Goal: Transaction & Acquisition: Purchase product/service

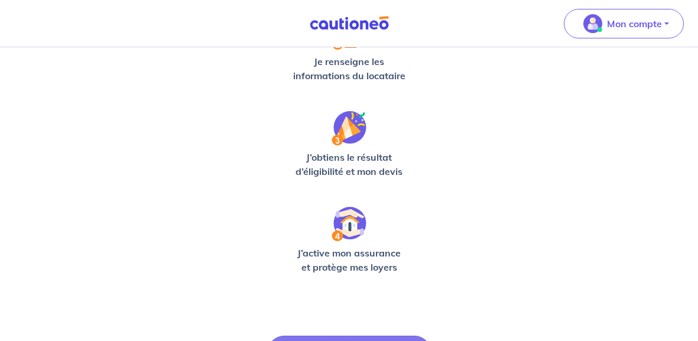
scroll to position [397, 0]
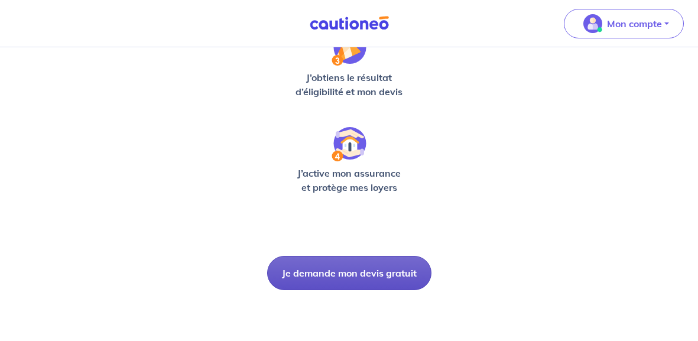
click at [344, 279] on button "Je demande mon devis gratuit" at bounding box center [349, 273] width 164 height 34
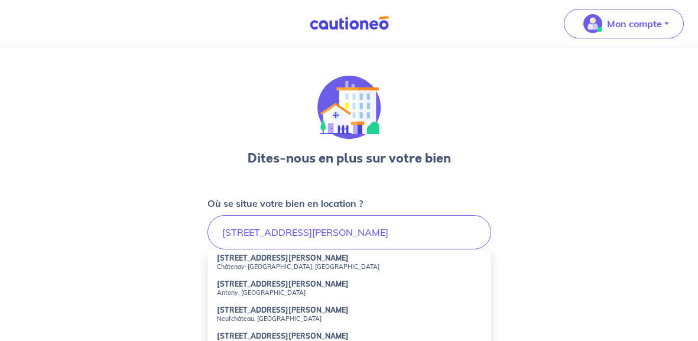
click at [275, 267] on small "Châtenay-Malabry, France" at bounding box center [349, 267] width 265 height 8
type input "237 Avenue de la Division Leclerc, Châtenay-Malabry, France"
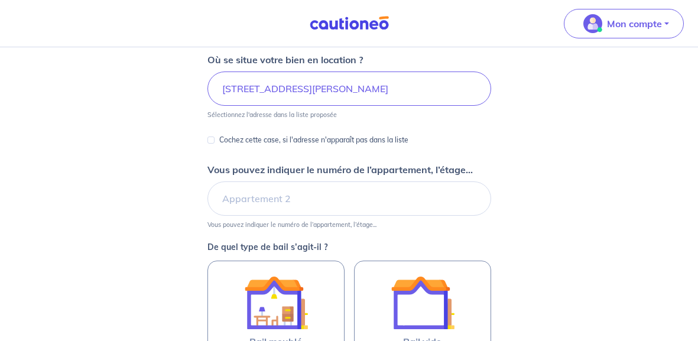
scroll to position [145, 0]
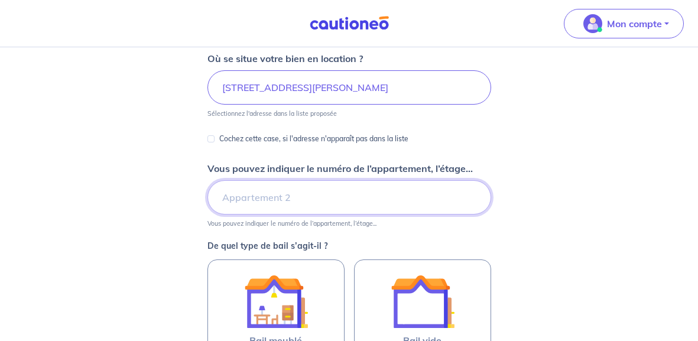
click at [344, 196] on input "Vous pouvez indiquer le numéro de l’appartement, l’étage..." at bounding box center [350, 197] width 284 height 34
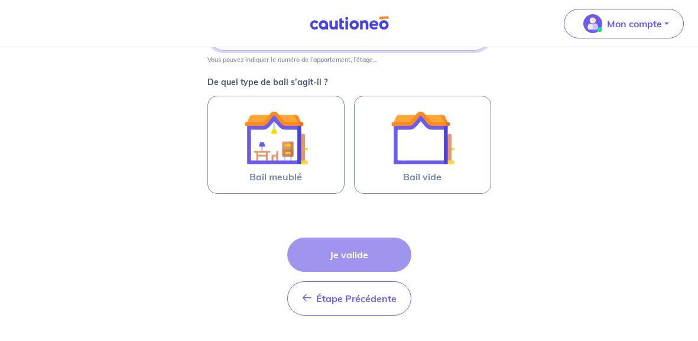
scroll to position [322, 0]
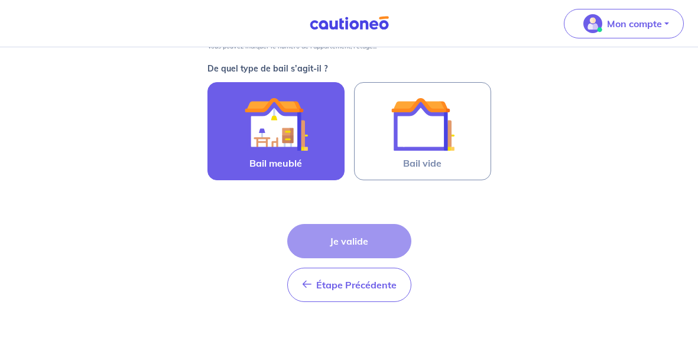
type input "appartement 003 RDC"
click at [271, 116] on img at bounding box center [276, 124] width 64 height 64
click at [0, 0] on input "Bail meublé" at bounding box center [0, 0] width 0 height 0
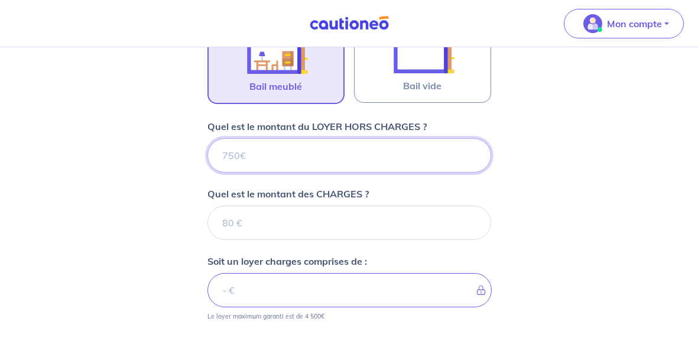
scroll to position [397, 0]
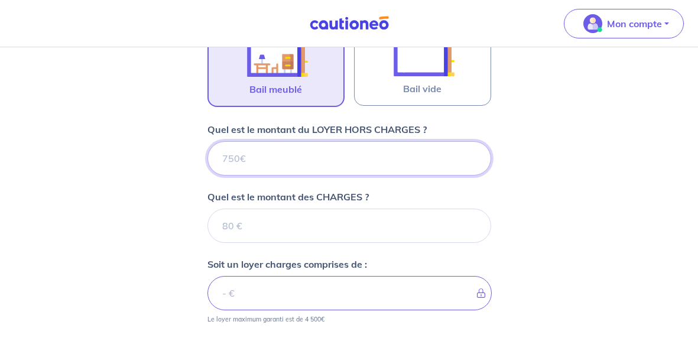
type input "1"
type input "13"
type input "1300"
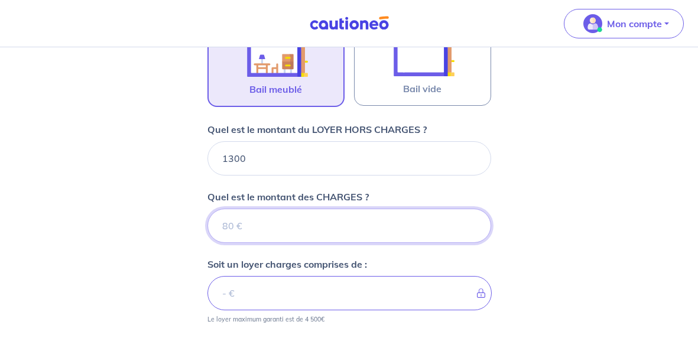
click at [252, 222] on input "Quel est le montant des CHARGES ?" at bounding box center [350, 226] width 284 height 34
type input "1"
type input "1301"
type input "18"
type input "1318"
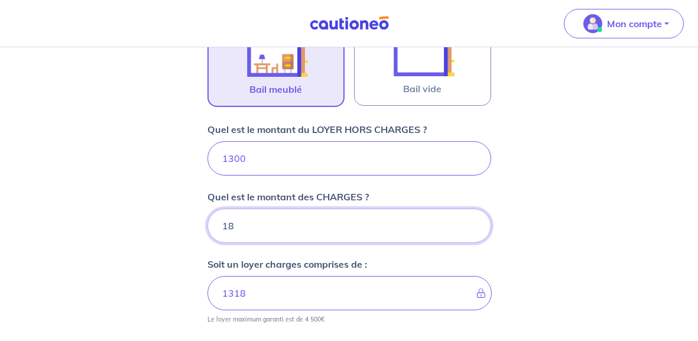
type input "185"
type input "1485"
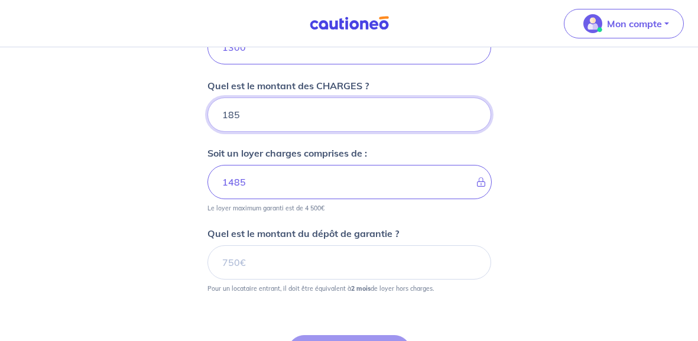
scroll to position [528, 0]
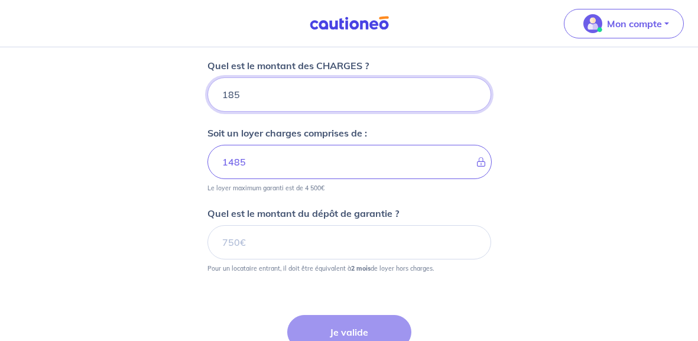
type input "185"
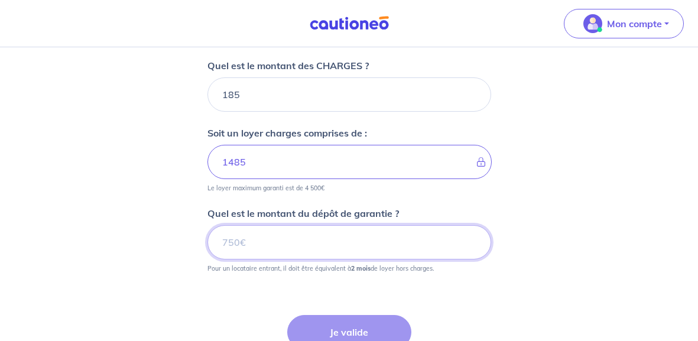
click at [409, 244] on input "Quel est le montant du dépôt de garantie ?" at bounding box center [350, 242] width 284 height 34
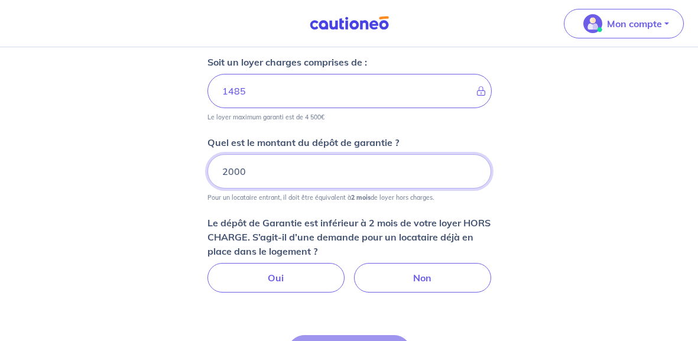
scroll to position [600, 0]
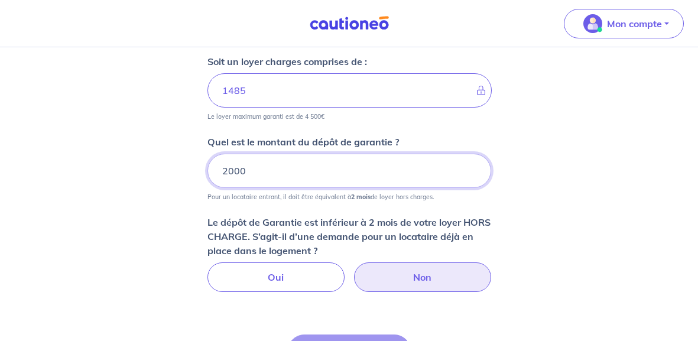
type input "2000"
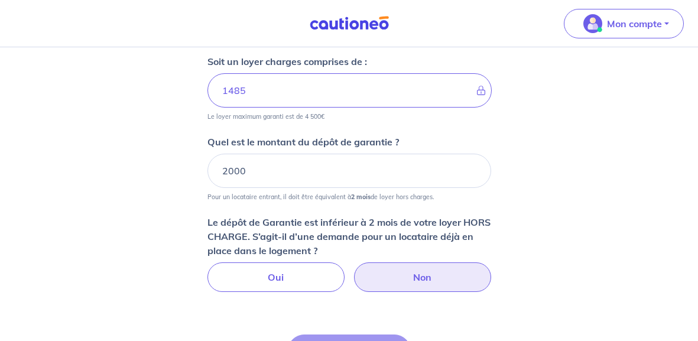
click at [402, 268] on label "Non" at bounding box center [422, 278] width 137 height 30
click at [353, 268] on input "Non" at bounding box center [349, 267] width 8 height 8
radio input "true"
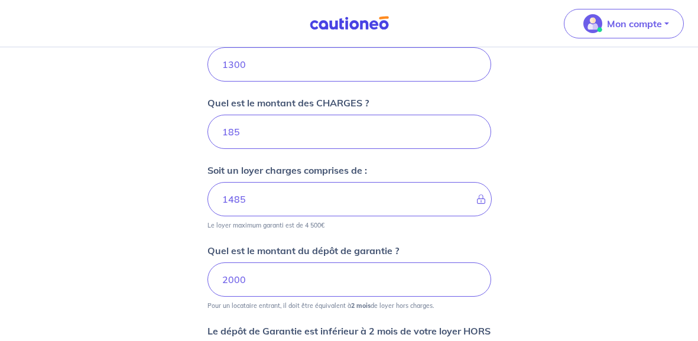
scroll to position [490, 0]
click at [245, 276] on input "2000" at bounding box center [350, 280] width 284 height 34
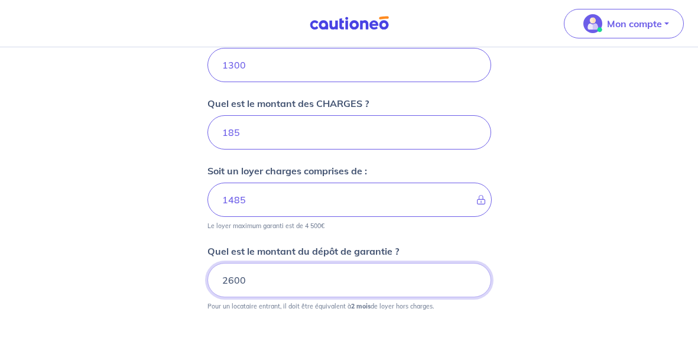
type input "2600"
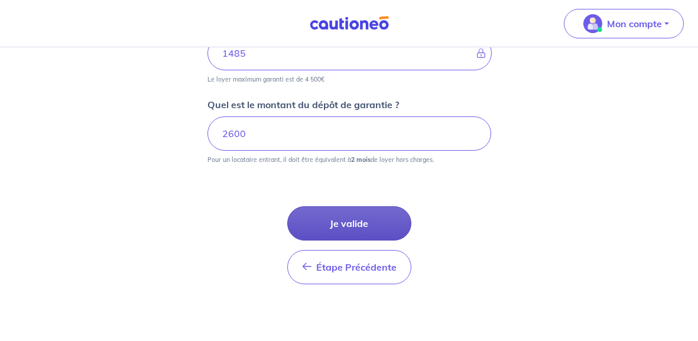
click at [350, 222] on button "Je valide" at bounding box center [349, 223] width 124 height 34
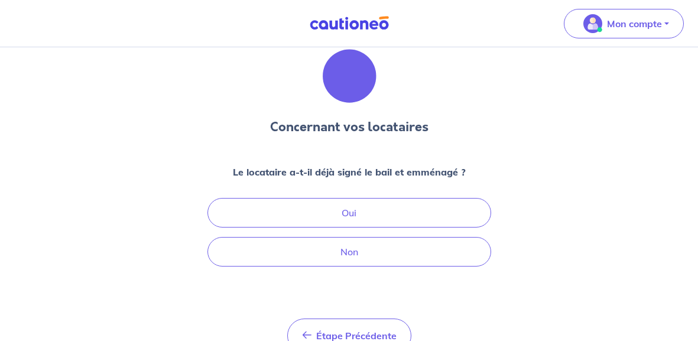
scroll to position [32, 0]
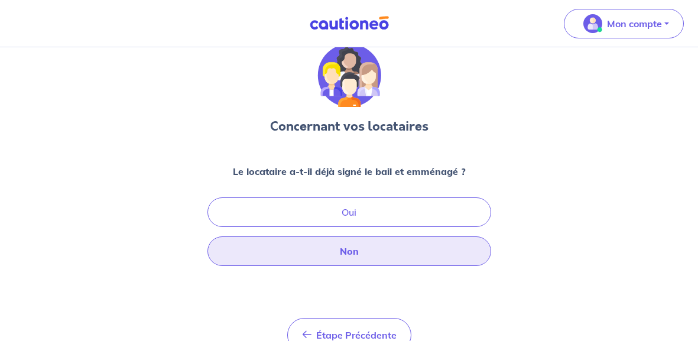
click at [424, 245] on button "Non" at bounding box center [350, 252] width 284 height 30
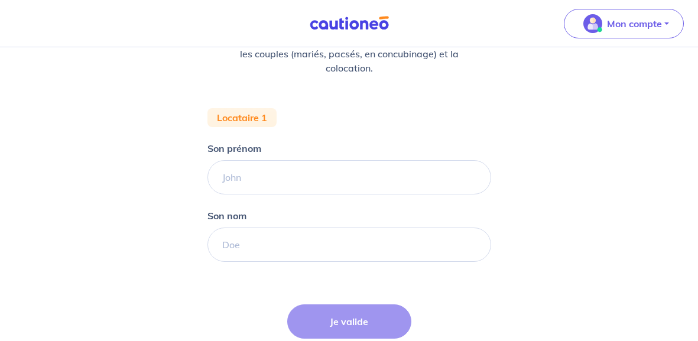
scroll to position [164, 0]
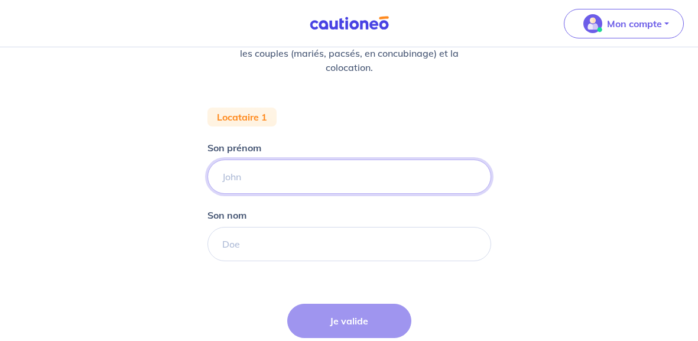
click at [246, 179] on input "Son prénom" at bounding box center [350, 177] width 284 height 34
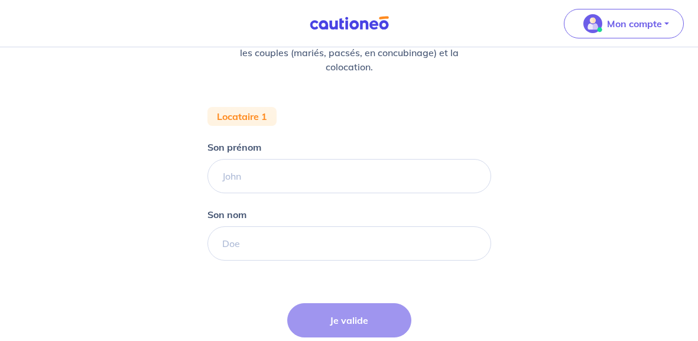
scroll to position [166, 0]
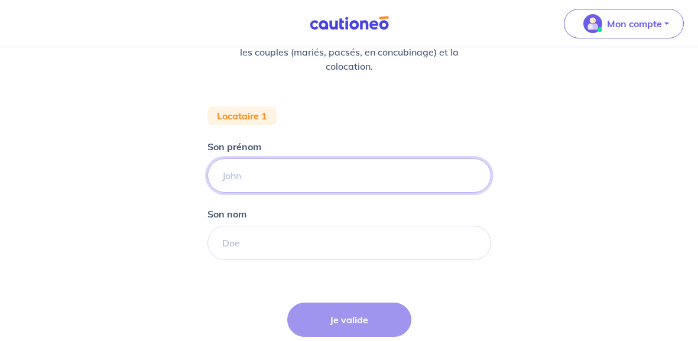
click at [246, 179] on input "Son prénom" at bounding box center [350, 175] width 284 height 34
type input "EFOE"
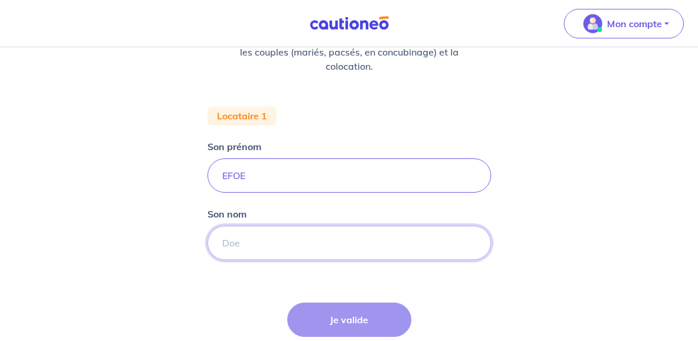
click at [238, 241] on input "Son nom" at bounding box center [350, 243] width 284 height 34
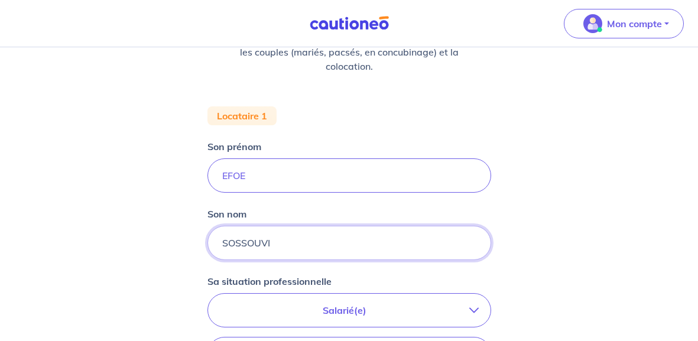
type input "SOSSOUVI"
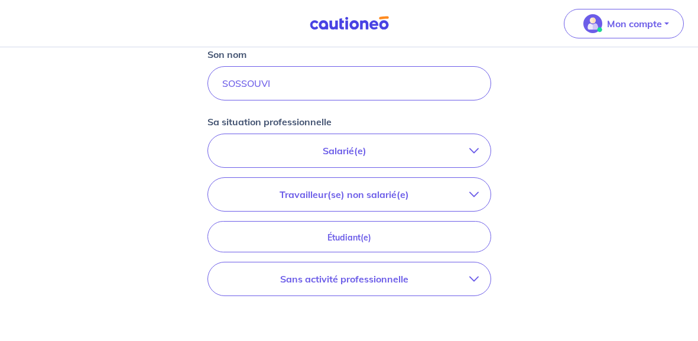
scroll to position [347, 0]
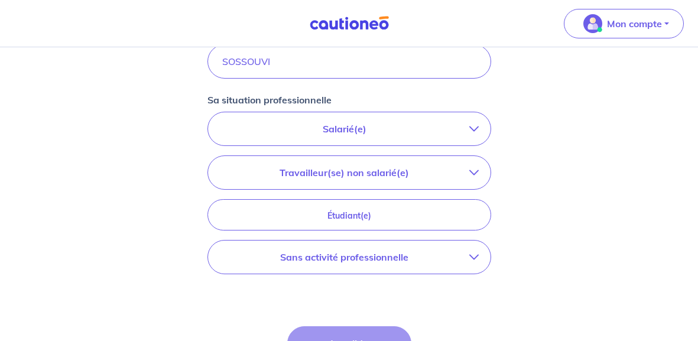
click at [368, 171] on p "Travailleur(se) non salarié(e)" at bounding box center [345, 173] width 250 height 14
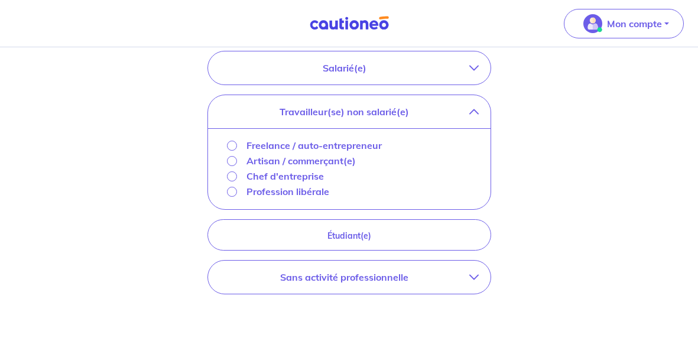
scroll to position [410, 0]
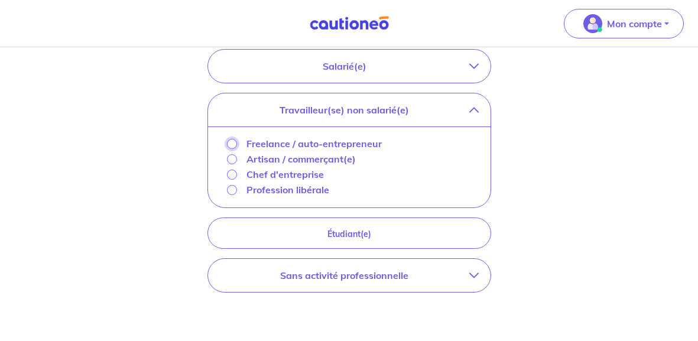
click at [229, 141] on input "Freelance / auto-entrepreneur" at bounding box center [232, 144] width 10 height 10
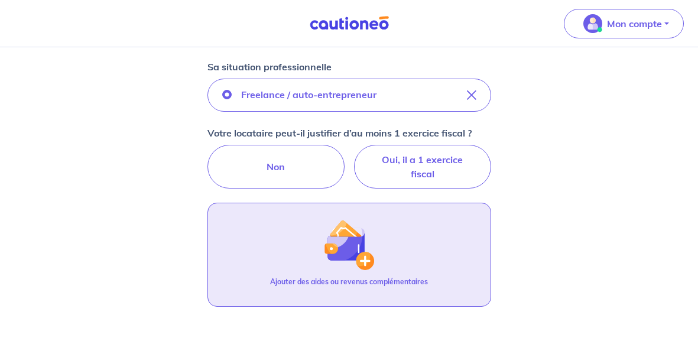
scroll to position [377, 0]
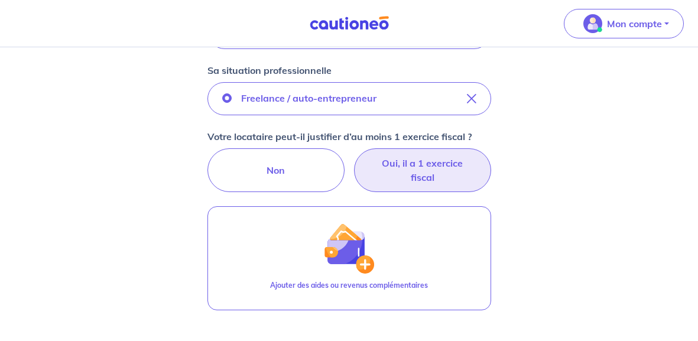
click at [436, 173] on label "Oui, il a 1 exercice fiscal" at bounding box center [422, 170] width 137 height 44
click at [353, 156] on input "Oui, il a 1 exercice fiscal" at bounding box center [349, 152] width 8 height 8
radio input "true"
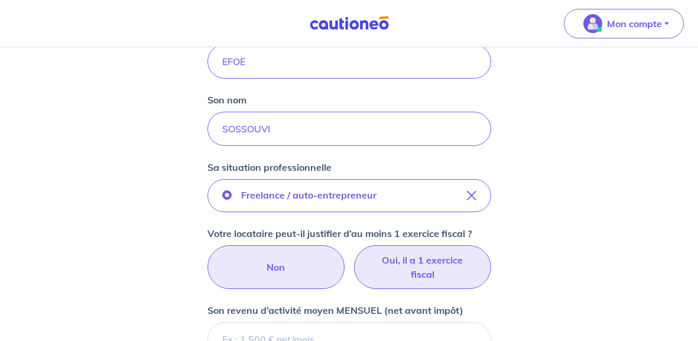
scroll to position [274, 0]
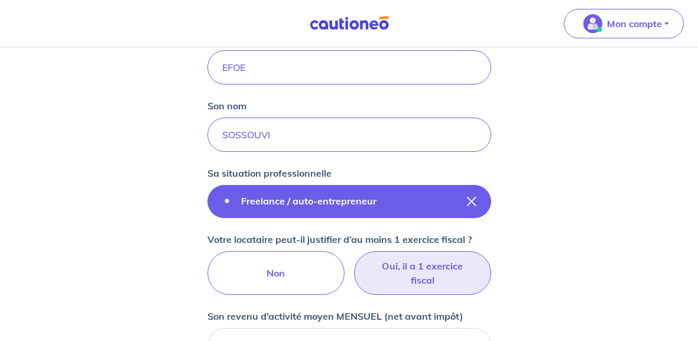
click at [309, 195] on p "Freelance / auto-entrepreneur" at bounding box center [308, 201] width 135 height 14
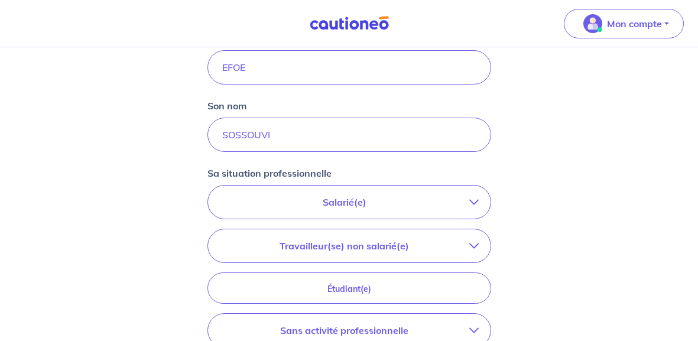
click at [339, 200] on p "Salarié(e)" at bounding box center [345, 202] width 250 height 14
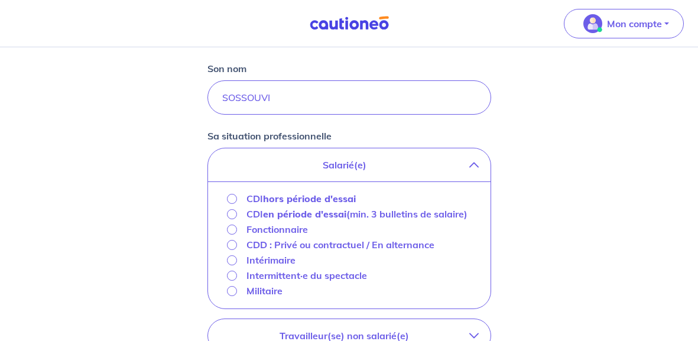
scroll to position [316, 0]
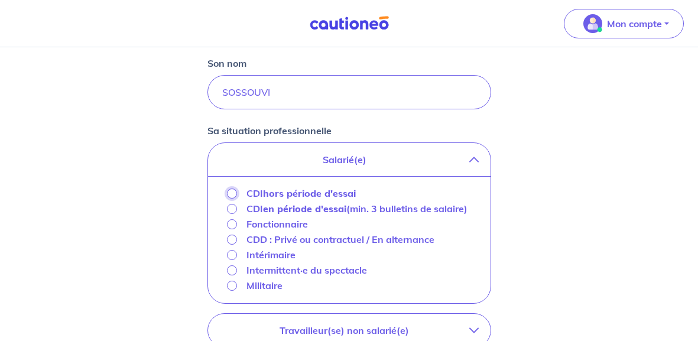
click at [229, 190] on input "CDI hors période d'essai" at bounding box center [232, 194] width 10 height 10
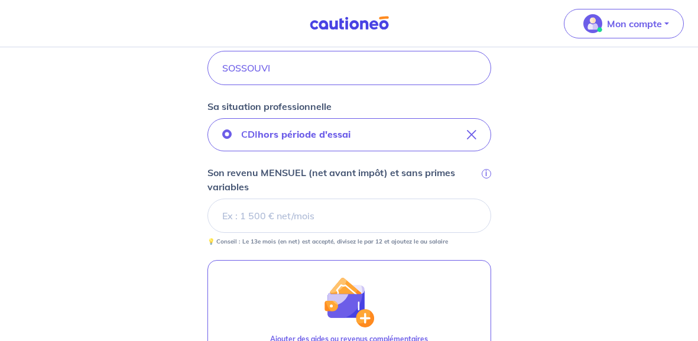
scroll to position [342, 0]
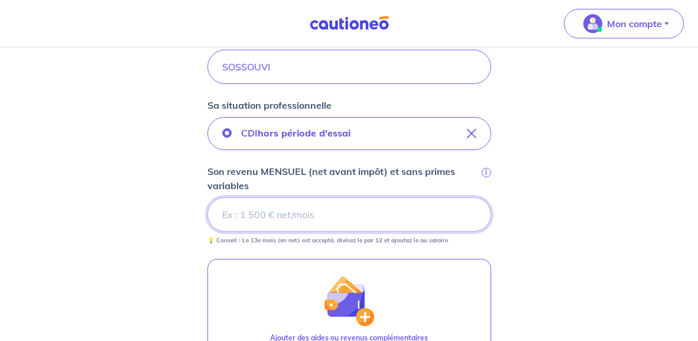
click at [348, 198] on input "Son revenu MENSUEL (net avant impôt) et sans primes variables i" at bounding box center [350, 215] width 284 height 34
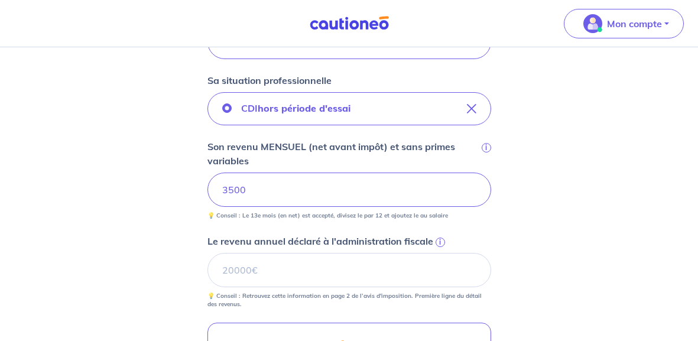
scroll to position [368, 0]
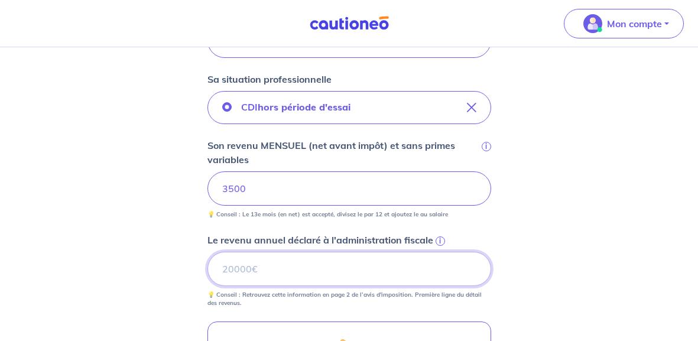
click at [383, 271] on input "Le revenu annuel déclaré à l'administration fiscale i" at bounding box center [350, 269] width 284 height 34
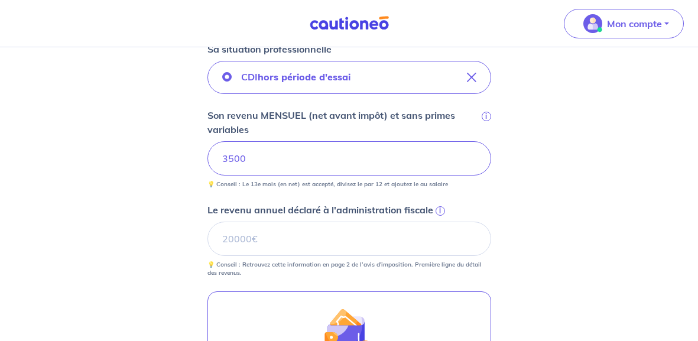
scroll to position [399, 0]
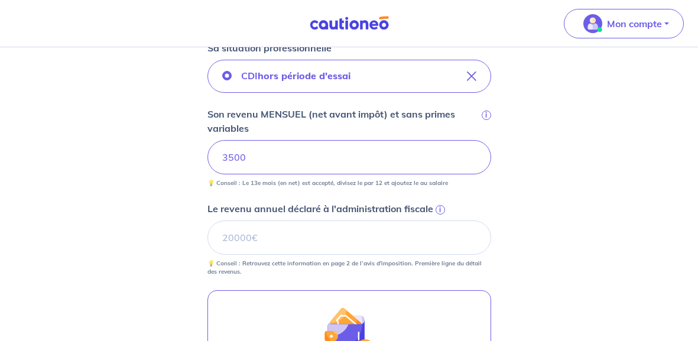
click at [438, 208] on span "i" at bounding box center [440, 209] width 9 height 9
click at [438, 221] on input "Le revenu annuel déclaré à l'administration fiscale i" at bounding box center [350, 238] width 284 height 34
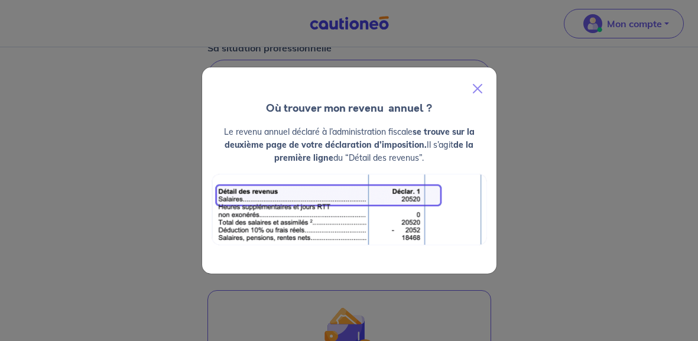
click at [552, 177] on div "Où trouver mon revenu  annuel ? Le revenu annuel déclaré à l’administration fis…" at bounding box center [349, 170] width 698 height 341
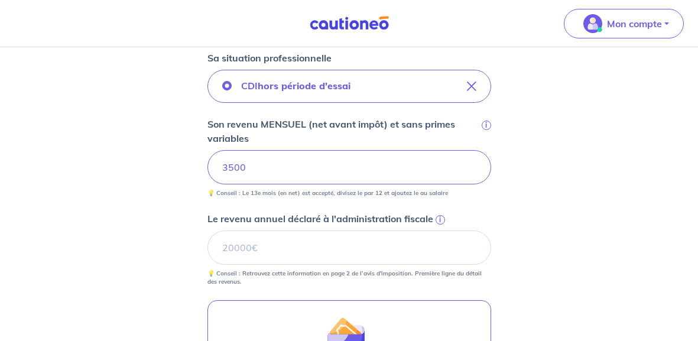
scroll to position [390, 0]
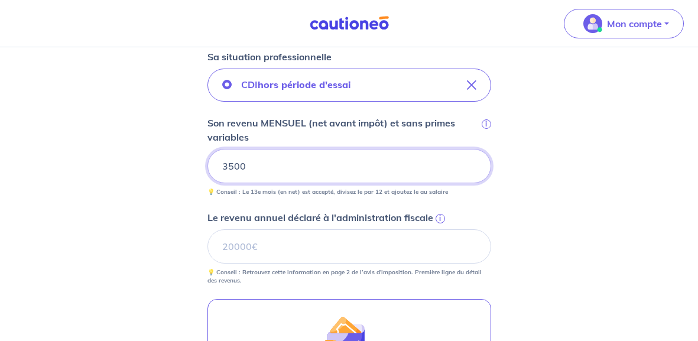
click at [234, 164] on input "3500" at bounding box center [350, 166] width 284 height 34
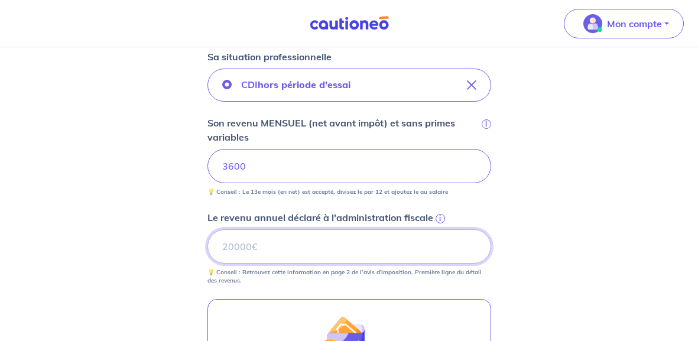
click at [227, 242] on input "Le revenu annuel déclaré à l'administration fiscale i" at bounding box center [350, 246] width 284 height 34
type input "40392"
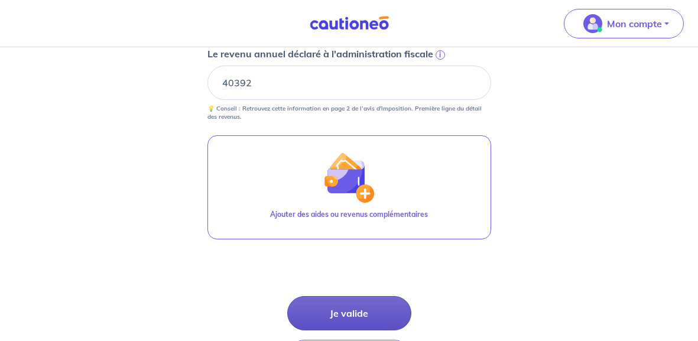
scroll to position [645, 0]
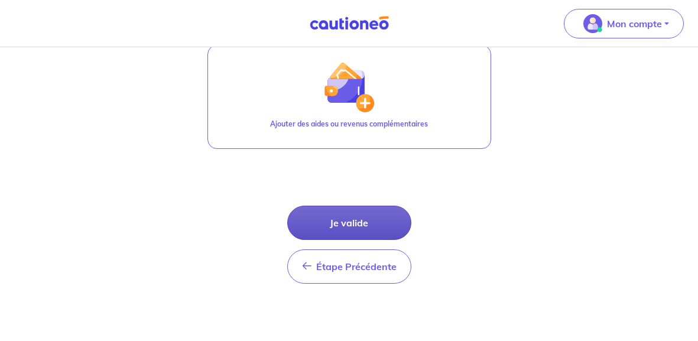
click at [345, 218] on button "Je valide" at bounding box center [349, 223] width 124 height 34
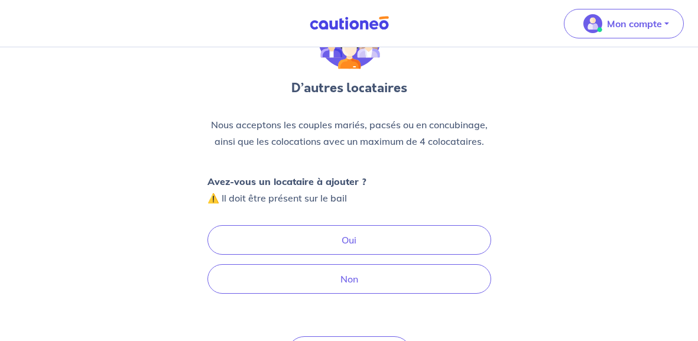
scroll to position [85, 0]
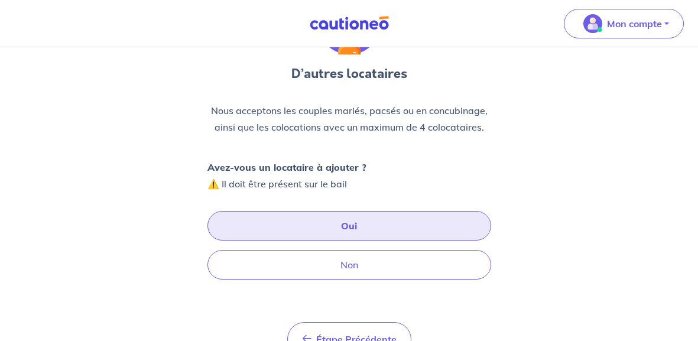
click at [326, 229] on button "Oui" at bounding box center [350, 226] width 284 height 30
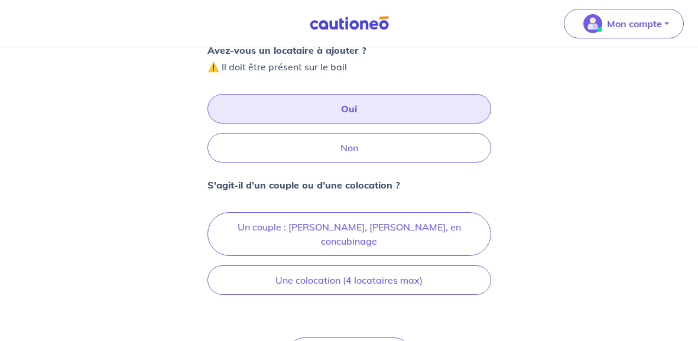
scroll to position [204, 0]
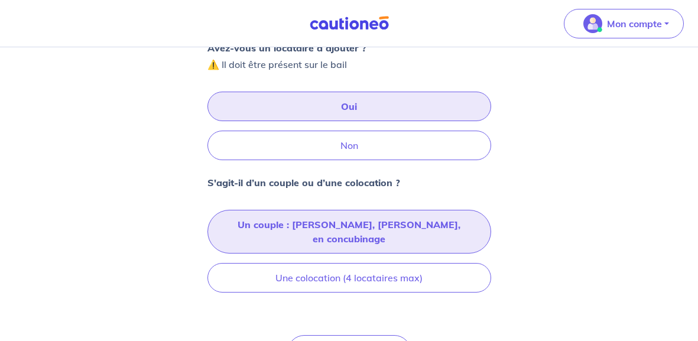
click at [315, 226] on button "Un couple : marié, pacsé, en concubinage" at bounding box center [350, 232] width 284 height 44
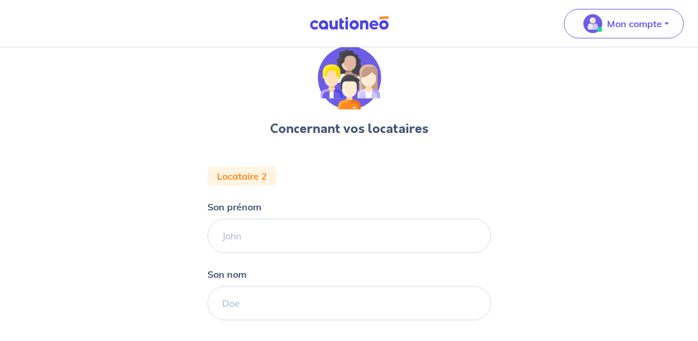
scroll to position [31, 0]
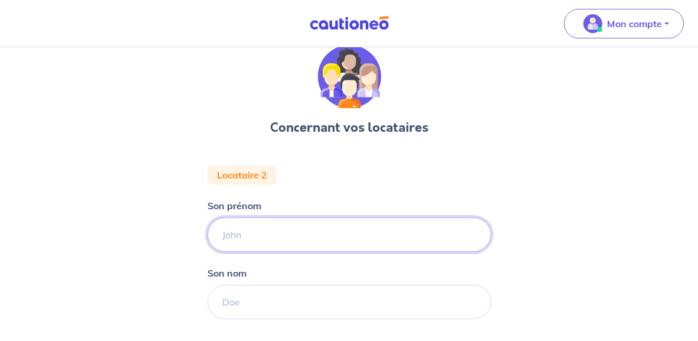
click at [257, 238] on input "Son prénom" at bounding box center [350, 235] width 284 height 34
type input "Laury"
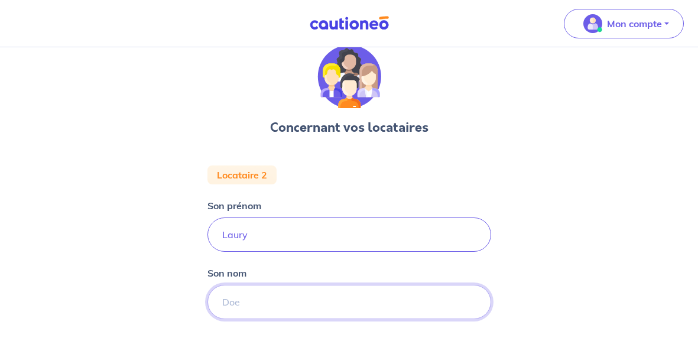
click at [264, 309] on input "Son nom" at bounding box center [350, 302] width 284 height 34
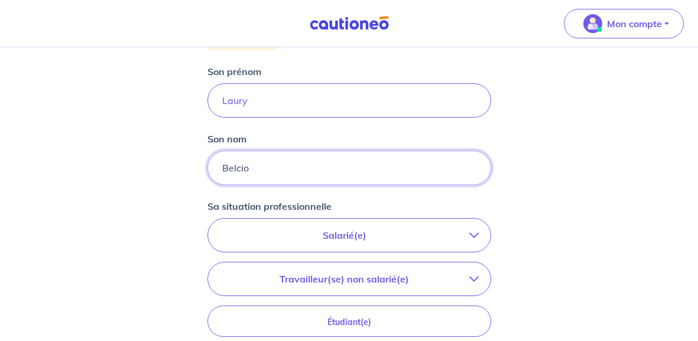
scroll to position [168, 0]
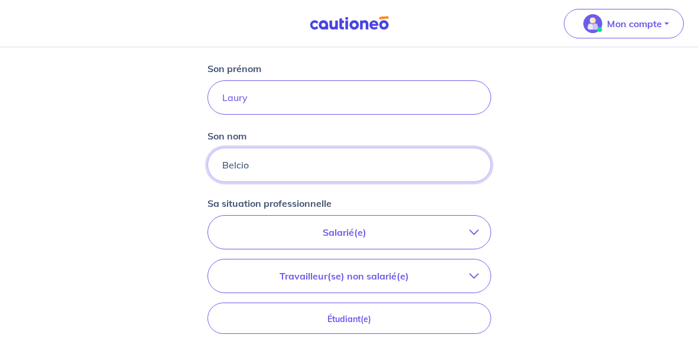
type input "Belcio"
click at [341, 222] on button "Salarié(e)" at bounding box center [349, 232] width 283 height 33
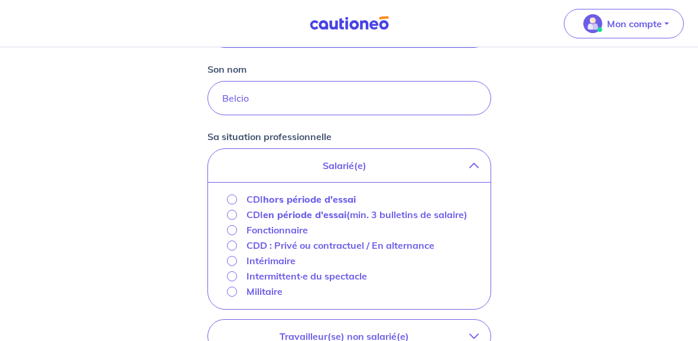
scroll to position [237, 0]
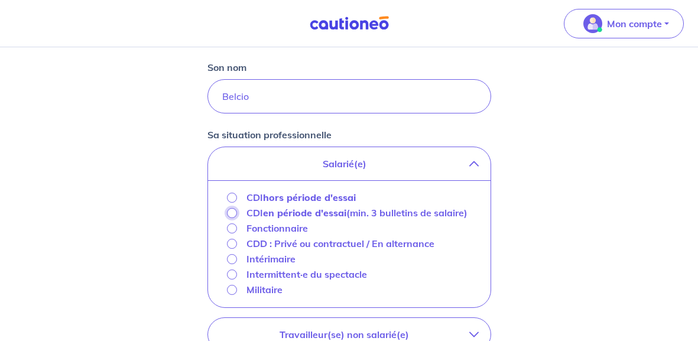
click at [229, 211] on input "CDI en période d'essai (min. 3 bulletins de salaire)" at bounding box center [232, 213] width 10 height 10
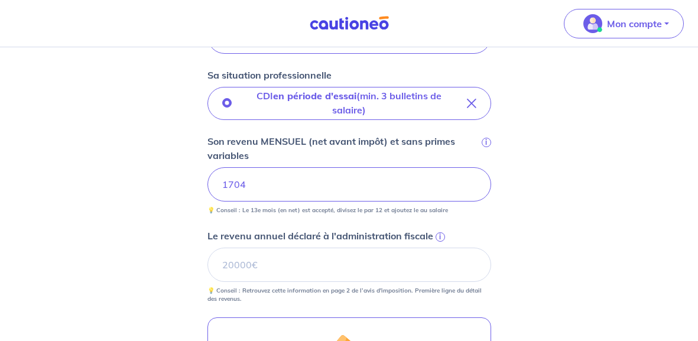
scroll to position [297, 0]
click at [258, 268] on input "Le revenu annuel déclaré à l'administration fiscale i" at bounding box center [350, 264] width 284 height 34
type input "15055"
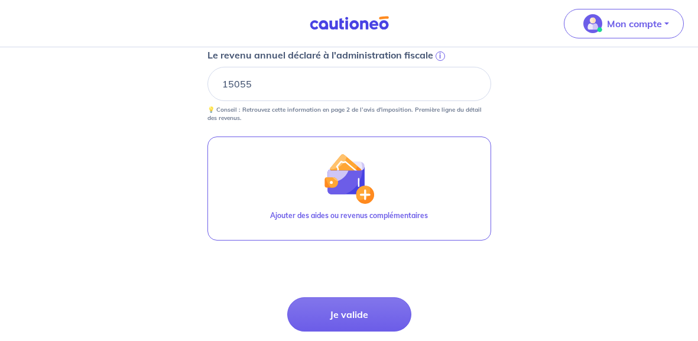
scroll to position [517, 0]
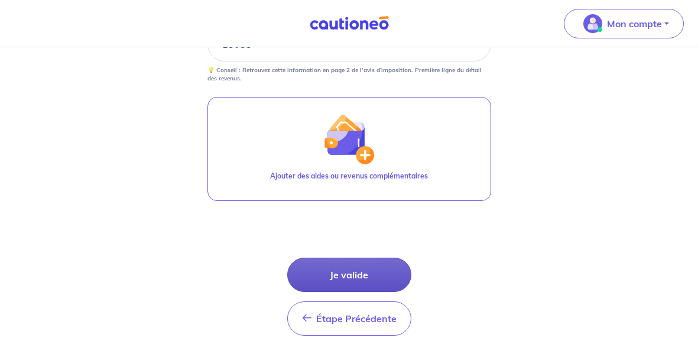
click at [303, 278] on button "Je valide" at bounding box center [349, 275] width 124 height 34
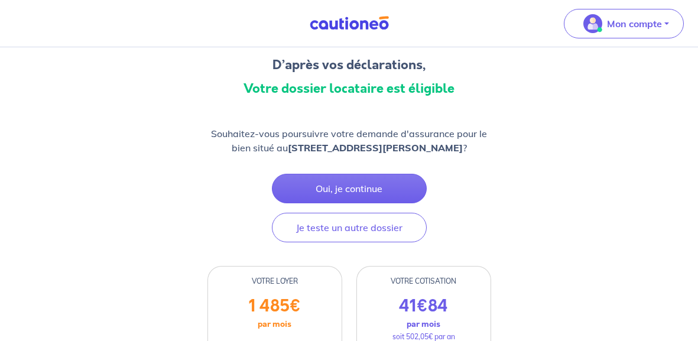
scroll to position [91, 0]
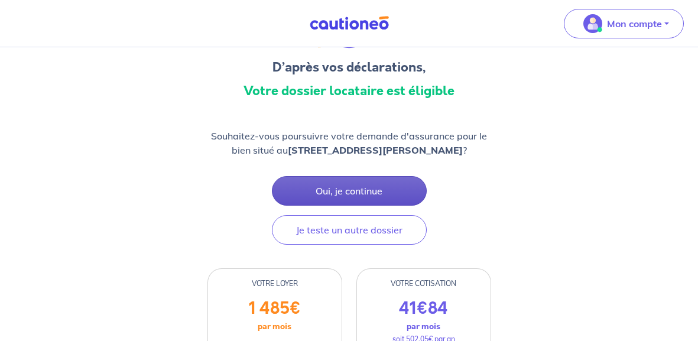
click at [359, 198] on button "Oui, je continue" at bounding box center [349, 191] width 155 height 30
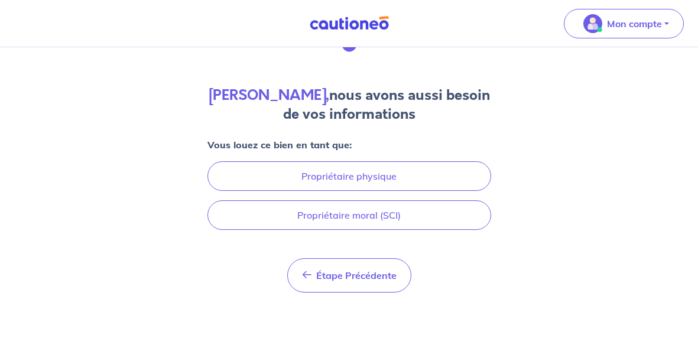
scroll to position [65, 0]
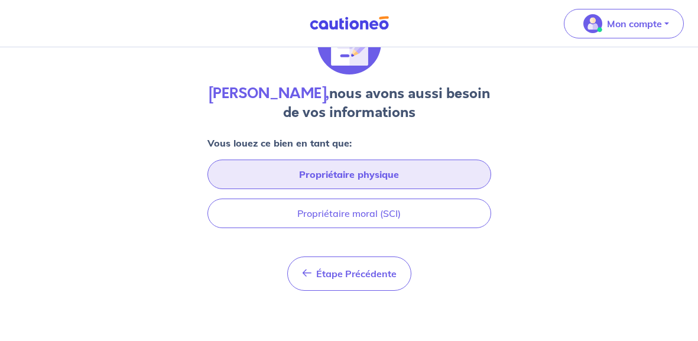
click at [347, 176] on button "Propriétaire physique" at bounding box center [350, 175] width 284 height 30
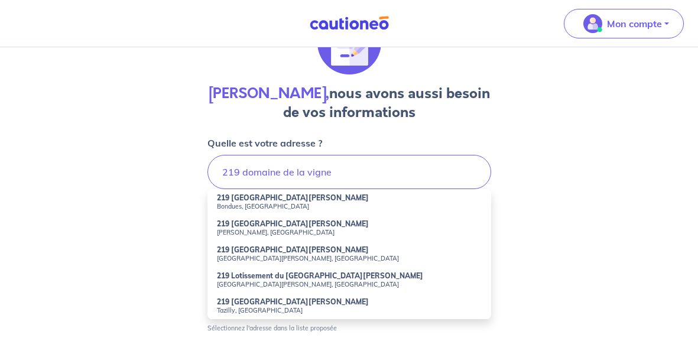
click at [241, 203] on small "Bondues, France" at bounding box center [349, 206] width 265 height 8
type input "219 Domaine de la Vigne, Bondues, France"
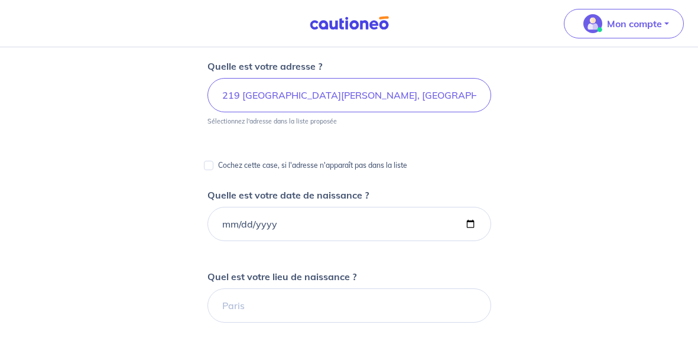
scroll to position [150, 0]
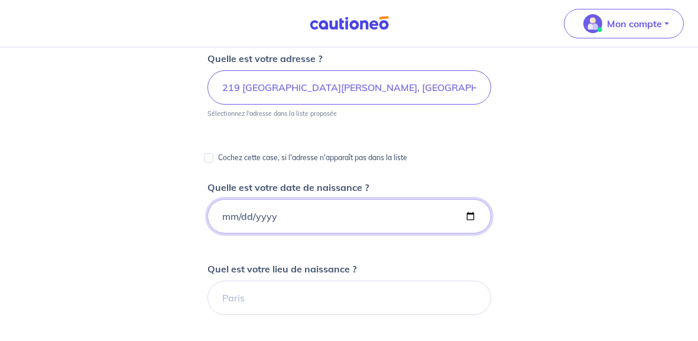
click at [238, 210] on input "Quelle est votre date de naissance ?" at bounding box center [350, 216] width 284 height 34
click at [225, 214] on input "Quelle est votre date de naissance ?" at bounding box center [350, 216] width 284 height 34
type input "1992-06-07"
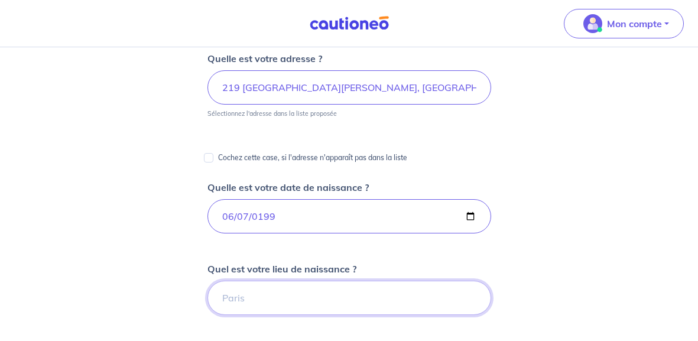
click at [257, 305] on input "Quel est votre lieu de naissance ?" at bounding box center [350, 298] width 284 height 34
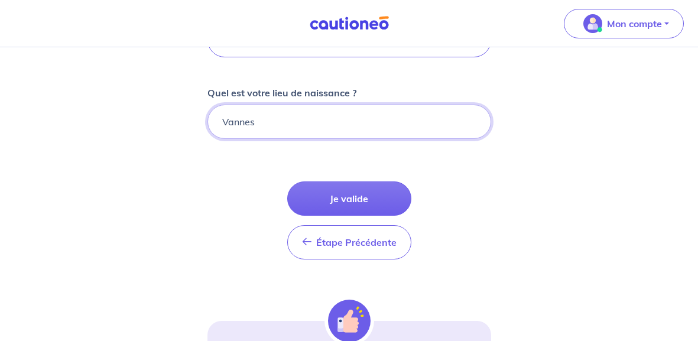
scroll to position [334, 0]
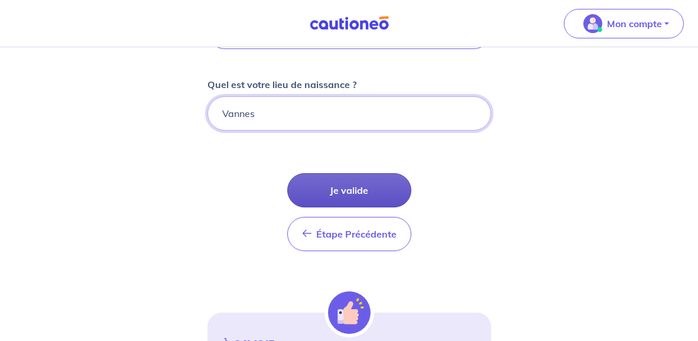
type input "Vannes"
click at [323, 184] on button "Je valide" at bounding box center [349, 190] width 124 height 34
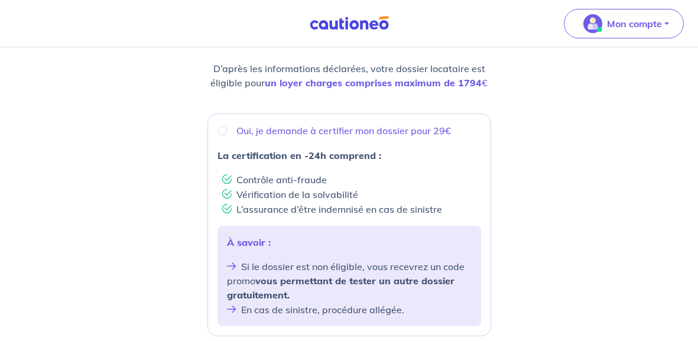
scroll to position [150, 0]
click at [223, 127] on input "Oui, je demande à certifier mon dossier pour 29€" at bounding box center [222, 129] width 9 height 9
radio input "true"
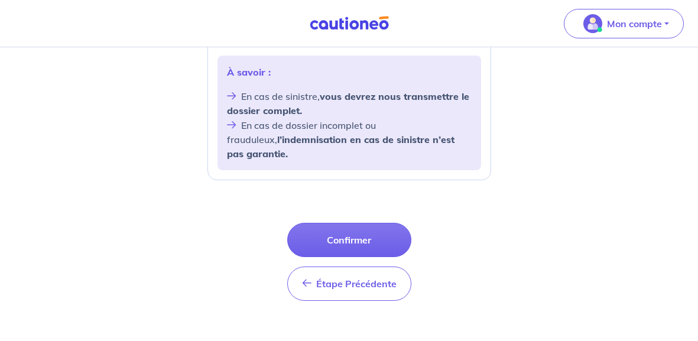
scroll to position [527, 0]
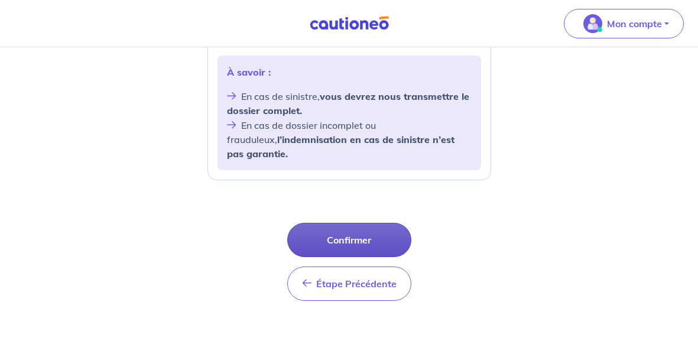
click at [360, 224] on button "Confirmer" at bounding box center [349, 240] width 124 height 34
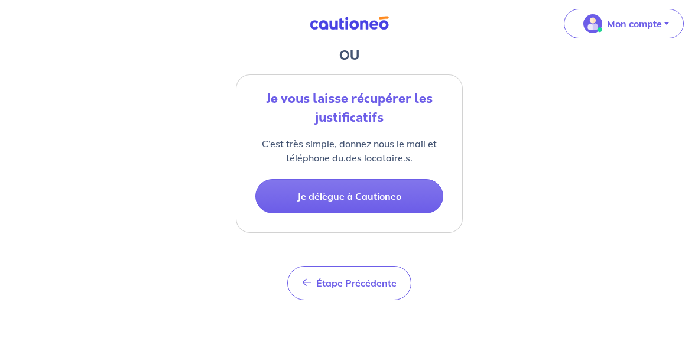
scroll to position [445, 0]
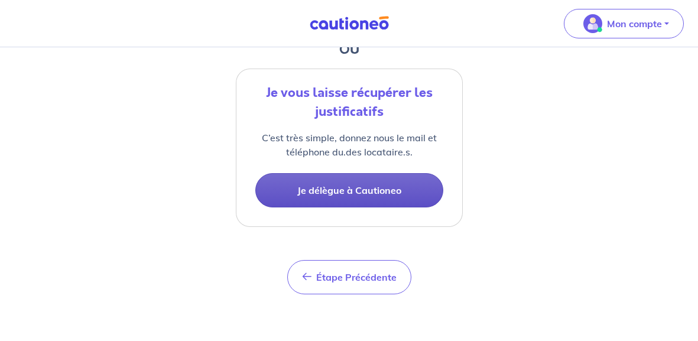
click at [343, 198] on button "Je délègue à Cautioneo" at bounding box center [349, 190] width 188 height 34
select select "FR"
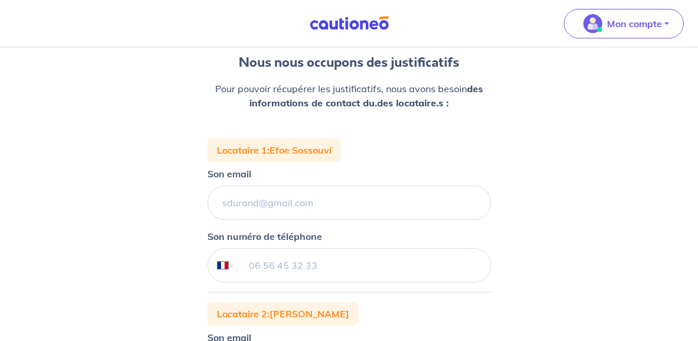
scroll to position [147, 0]
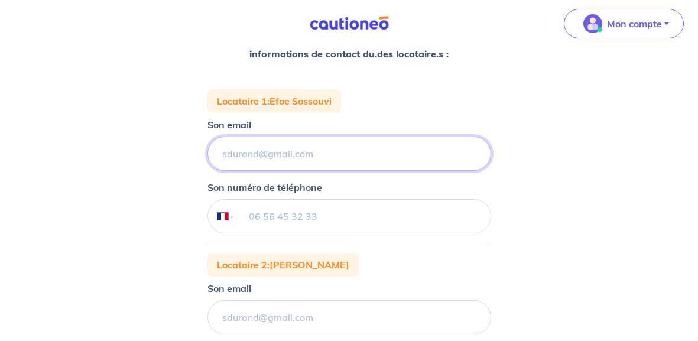
click at [256, 153] on input "Son email" at bounding box center [350, 154] width 284 height 34
paste input "e.sossouvi@puc.paris"
type input "e.sossouvi@puc.paris"
click at [261, 214] on input "tel" at bounding box center [362, 216] width 255 height 33
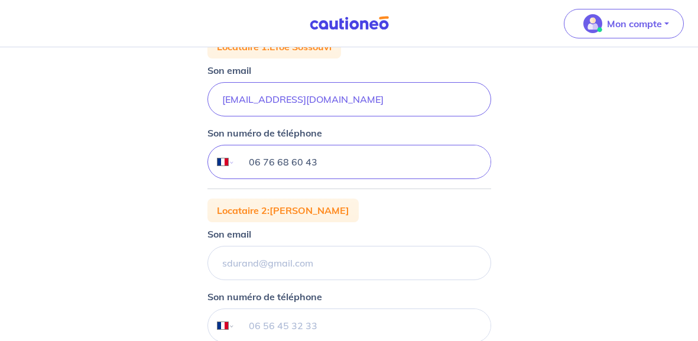
scroll to position [228, 0]
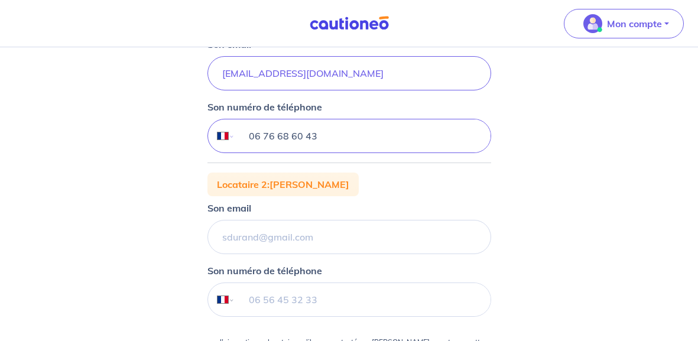
type input "06 76 68 60 43"
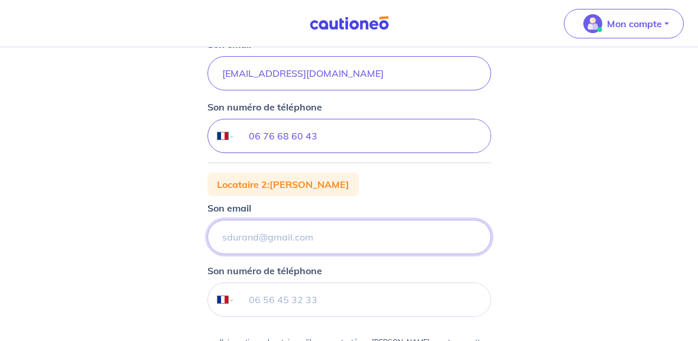
click at [265, 242] on input "Son email" at bounding box center [350, 237] width 284 height 34
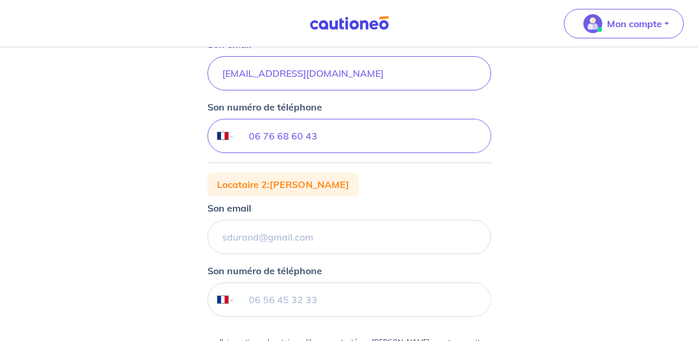
click at [283, 292] on input "tel" at bounding box center [362, 299] width 255 height 33
type input "07 60 75 69 94"
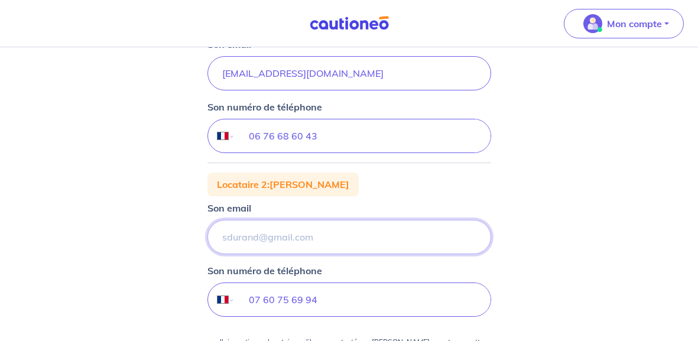
click at [290, 249] on input "Son email" at bounding box center [350, 237] width 284 height 34
paste input "e.sossouvi@puc.paris"
type input "e.sossouvi@puc.paris"
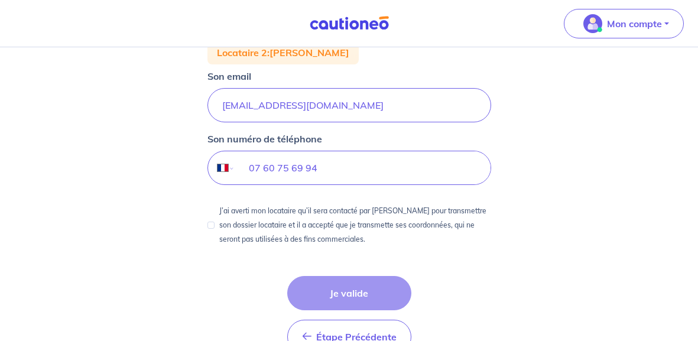
scroll to position [431, 0]
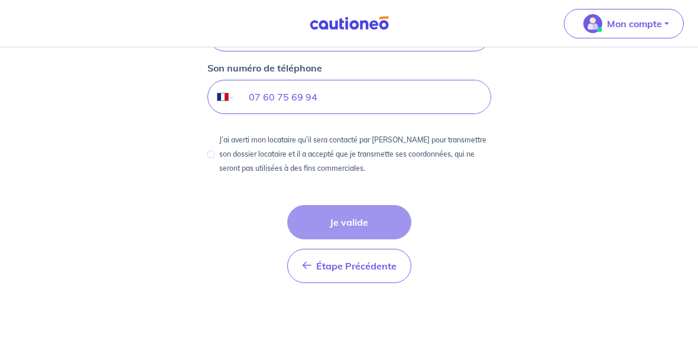
click at [341, 229] on div "Étape Précédente Précédent Je valide Je valide" at bounding box center [349, 244] width 124 height 78
click at [210, 151] on input "J’ai averti mon locataire qu’il sera contacté par Cautioneo pour transmettre so…" at bounding box center [211, 154] width 7 height 7
checkbox input "true"
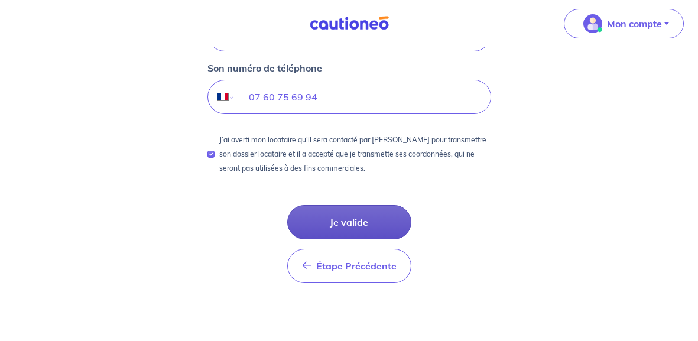
click at [363, 223] on button "Je valide" at bounding box center [349, 222] width 124 height 34
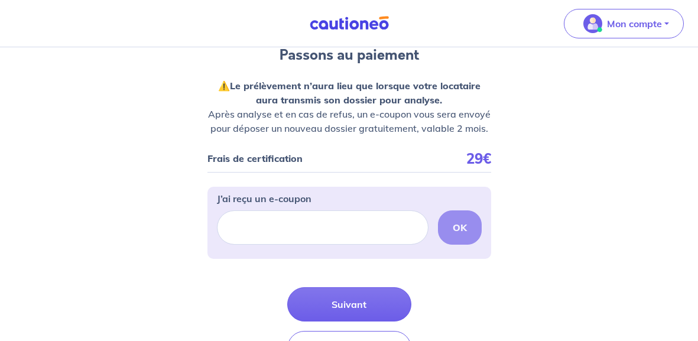
scroll to position [204, 0]
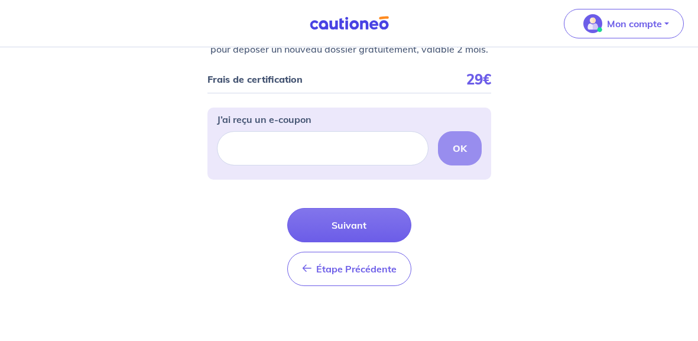
click at [363, 223] on button "Suivant" at bounding box center [349, 225] width 124 height 34
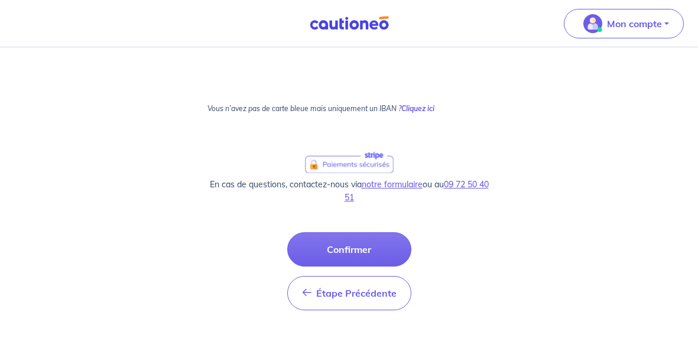
scroll to position [749, 0]
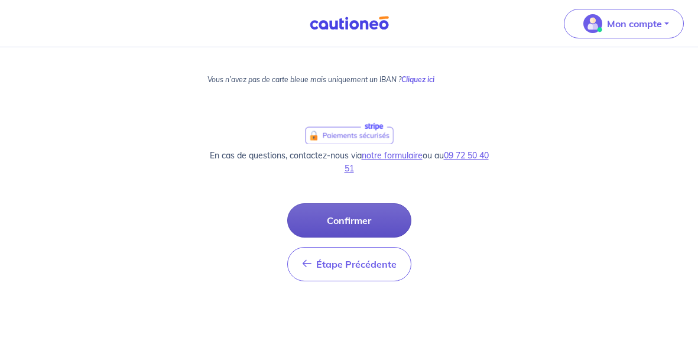
click at [334, 212] on button "Confirmer" at bounding box center [349, 220] width 124 height 34
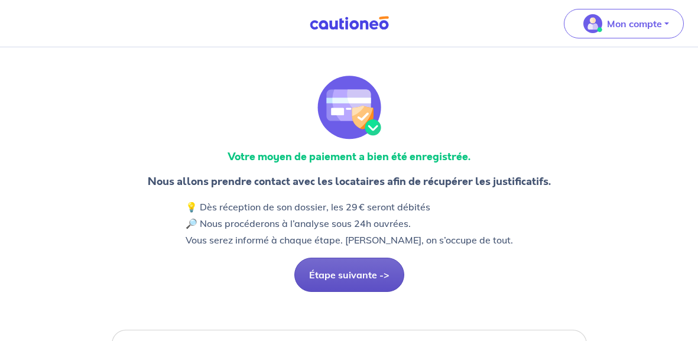
click at [335, 274] on button "Étape suivante ->" at bounding box center [349, 275] width 110 height 34
